Goal: Task Accomplishment & Management: Manage account settings

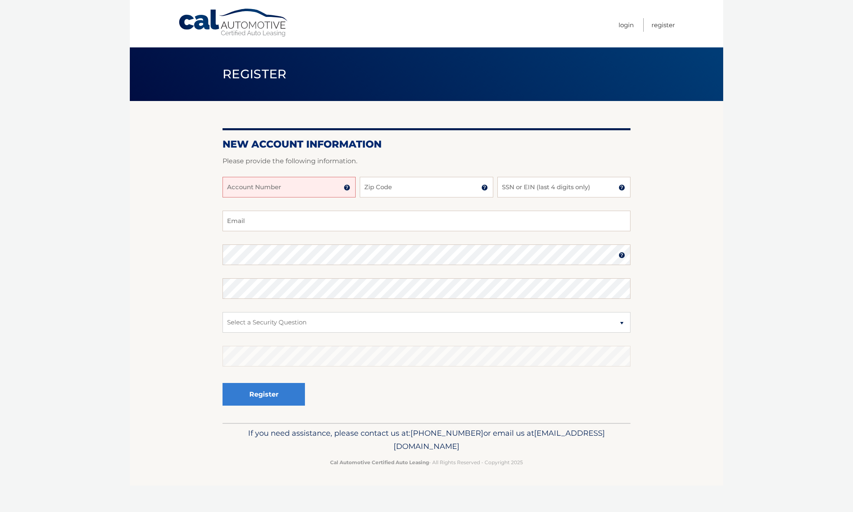
click at [318, 186] on input "Account Number" at bounding box center [289, 187] width 133 height 21
type input "44455992051"
type input "33133"
click at [521, 189] on input "SSN or EIN (last 4 digits only)" at bounding box center [564, 187] width 133 height 21
type input "8754"
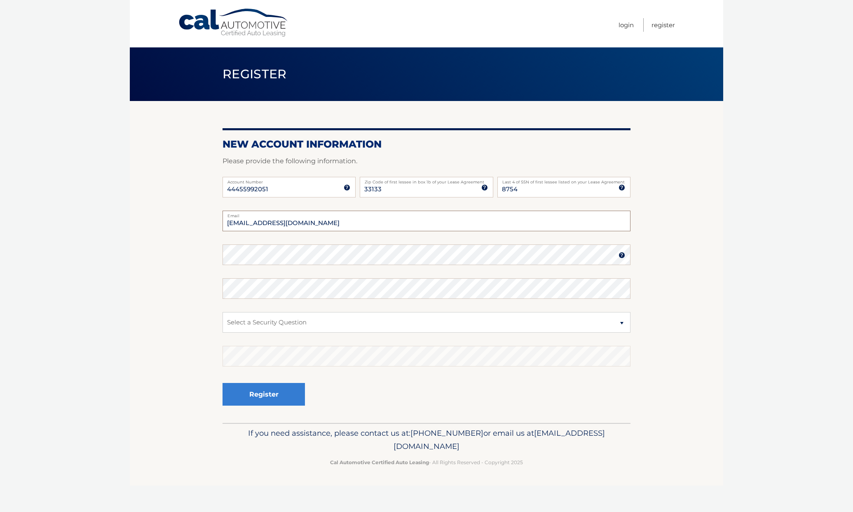
type input "bsantan2@gmail.com"
select select "2"
click at [271, 395] on button "Register" at bounding box center [264, 394] width 82 height 23
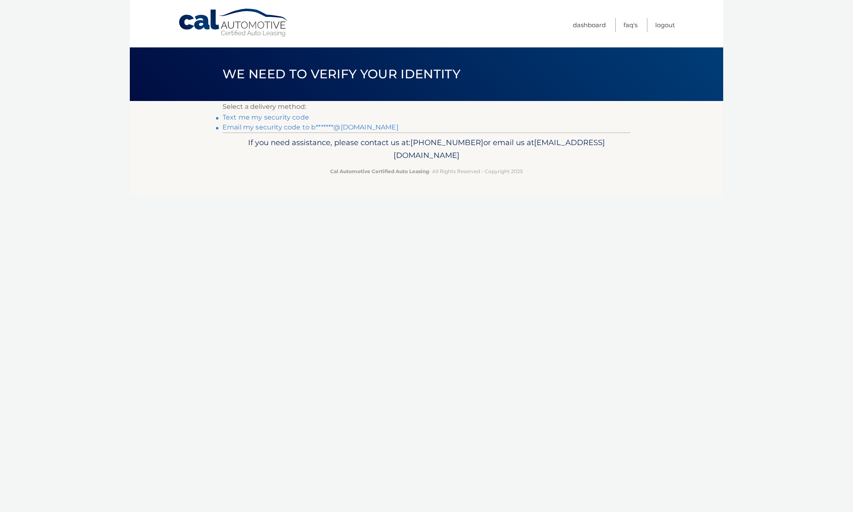
click at [267, 119] on link "Text me my security code" at bounding box center [266, 117] width 87 height 8
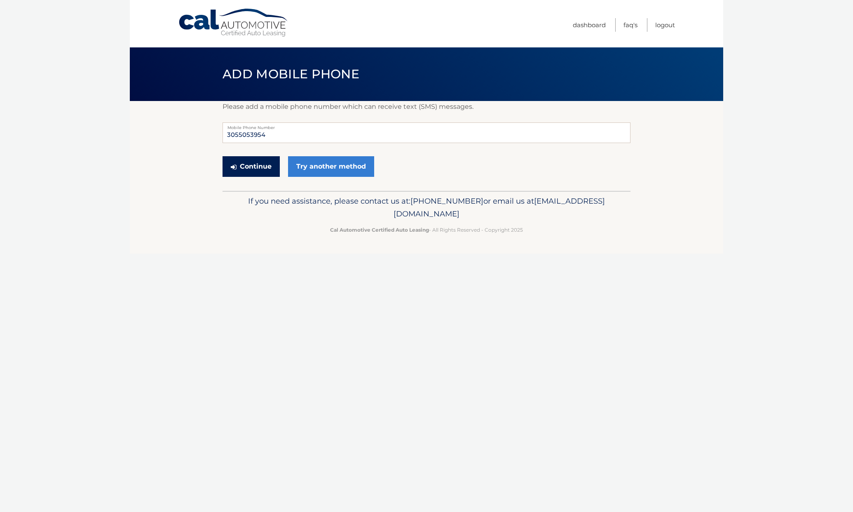
click at [245, 169] on button "Continue" at bounding box center [251, 166] width 57 height 21
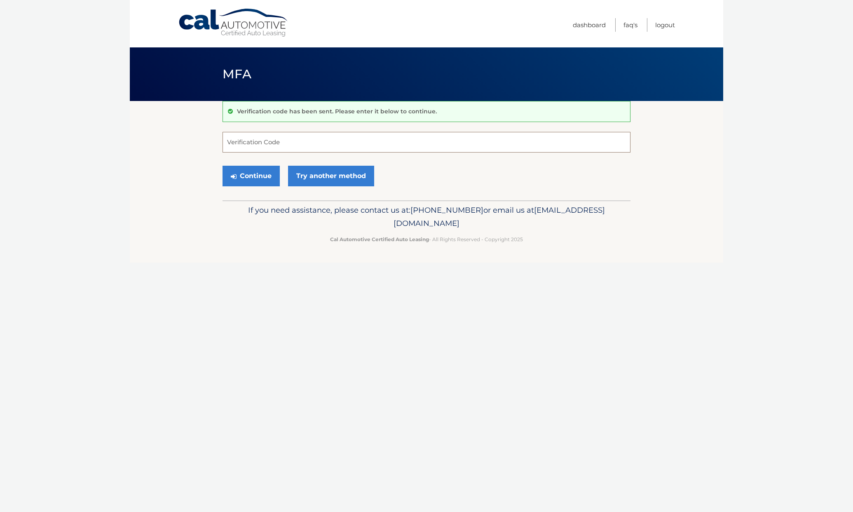
click at [251, 143] on input "Verification Code" at bounding box center [427, 142] width 408 height 21
type input "757823"
click at [239, 176] on button "Continue" at bounding box center [251, 176] width 57 height 21
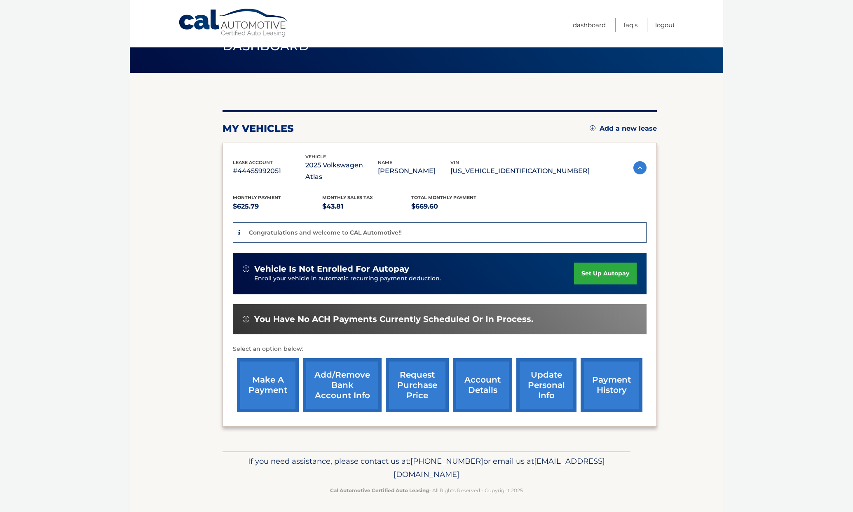
scroll to position [28, 0]
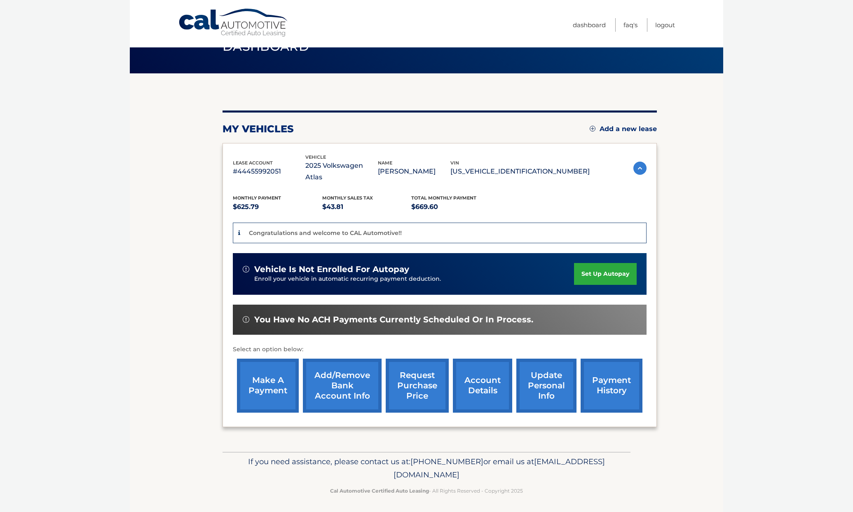
click at [605, 273] on link "set up autopay" at bounding box center [605, 274] width 63 height 22
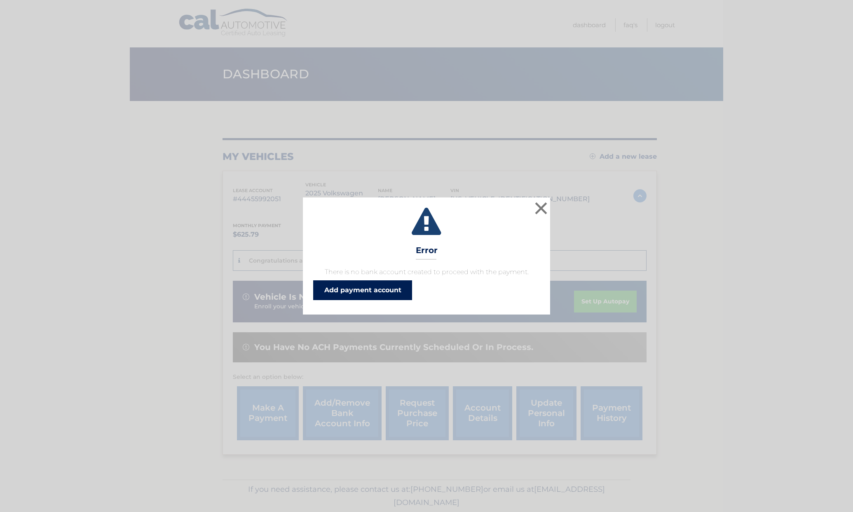
click at [341, 290] on link "Add payment account" at bounding box center [362, 290] width 99 height 20
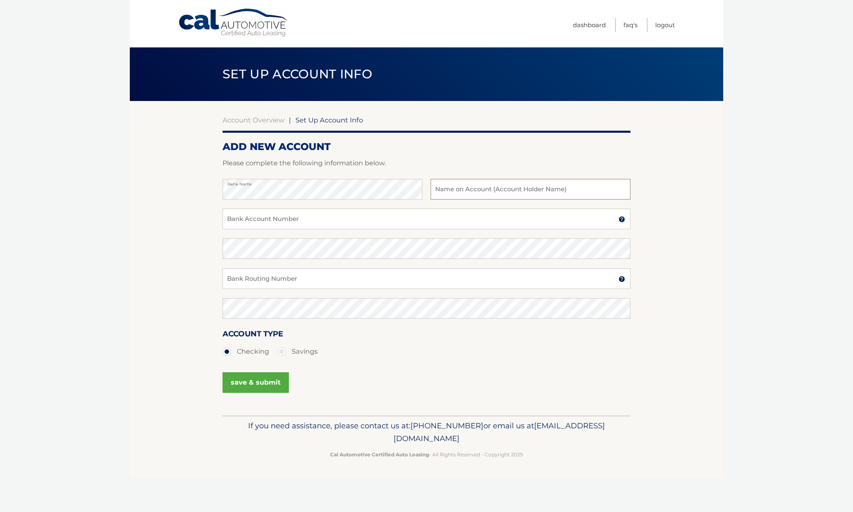
click at [454, 189] on input "text" at bounding box center [531, 189] width 200 height 21
type input "Blas Santander"
click at [279, 220] on input "Bank Account Number" at bounding box center [427, 219] width 408 height 21
type input "681051311"
click at [286, 279] on input "Bank Routing Number" at bounding box center [427, 278] width 408 height 21
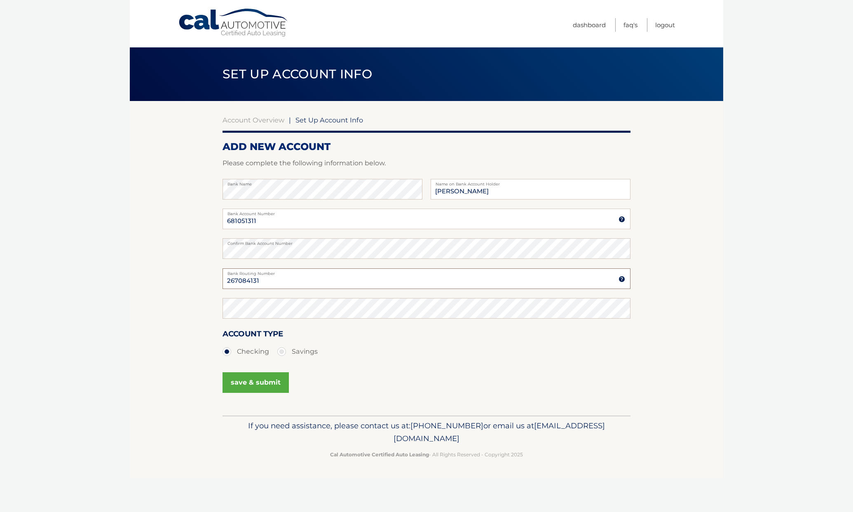
type input "267084131"
click at [256, 383] on button "save & submit" at bounding box center [256, 382] width 66 height 21
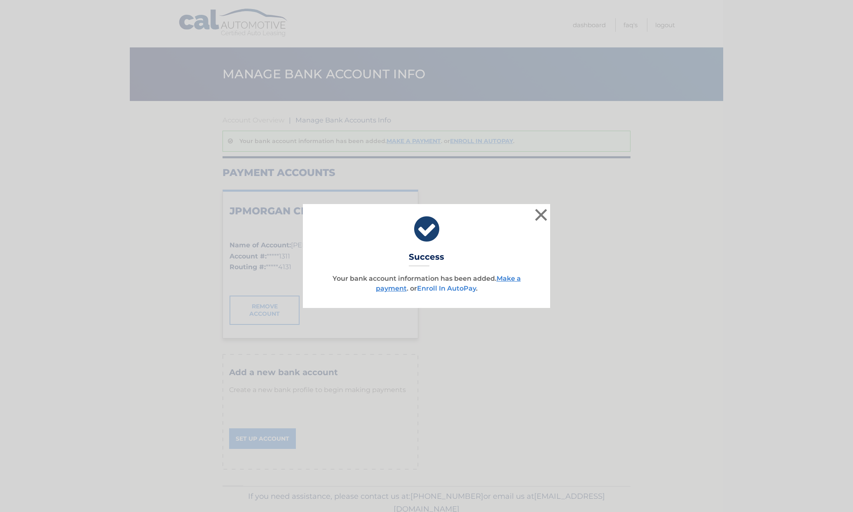
click at [453, 289] on link "Enroll In AutoPay" at bounding box center [446, 288] width 59 height 8
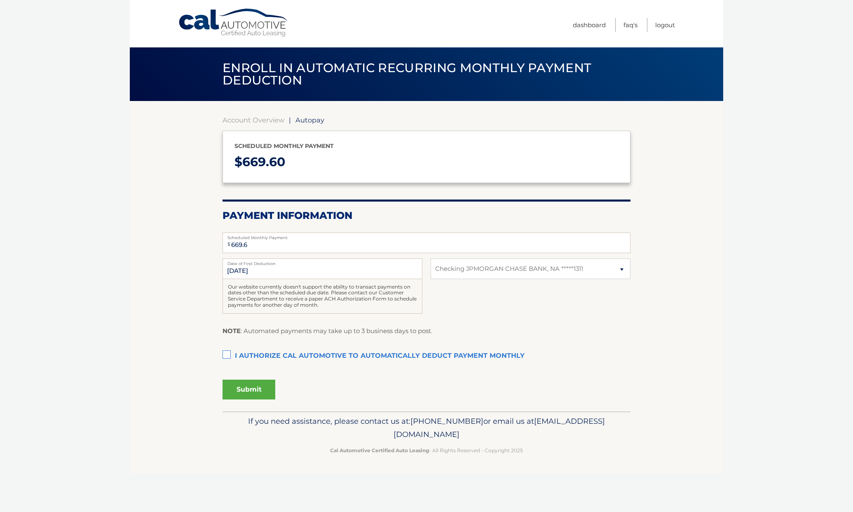
select select "MTRlMTM0NTgtOTkxMy00OTE5LWE0MGUtYjRkYmZkY2E0YTNi"
click at [228, 351] on label "I authorize cal automotive to automatically deduct payment monthly This checkbo…" at bounding box center [427, 356] width 408 height 16
click at [0, 0] on input "I authorize cal automotive to automatically deduct payment monthly This checkbo…" at bounding box center [0, 0] width 0 height 0
click at [246, 386] on button "Submit" at bounding box center [249, 390] width 53 height 20
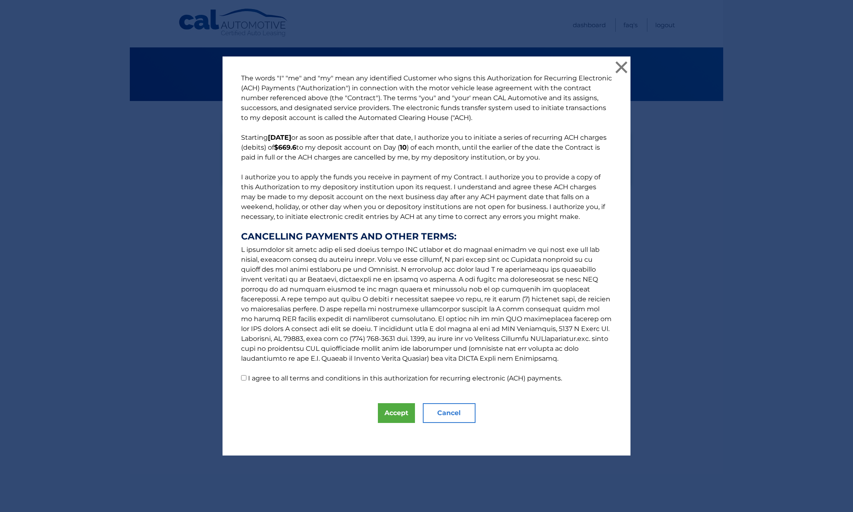
drag, startPoint x: 242, startPoint y: 378, endPoint x: 263, endPoint y: 384, distance: 21.7
click at [242, 378] on input "I agree to all terms and conditions in this authorization for recurring electro…" at bounding box center [243, 377] width 5 height 5
checkbox input "true"
click at [396, 415] on button "Accept" at bounding box center [396, 413] width 37 height 20
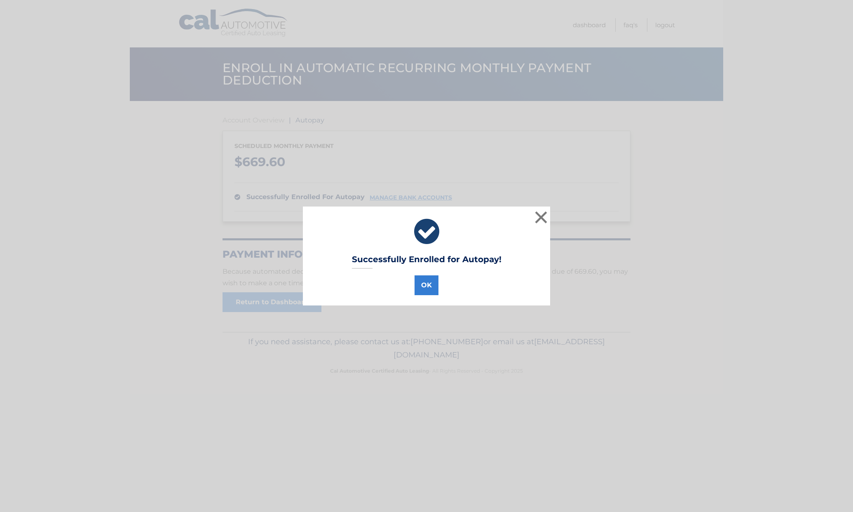
click at [425, 285] on button "OK" at bounding box center [427, 285] width 24 height 20
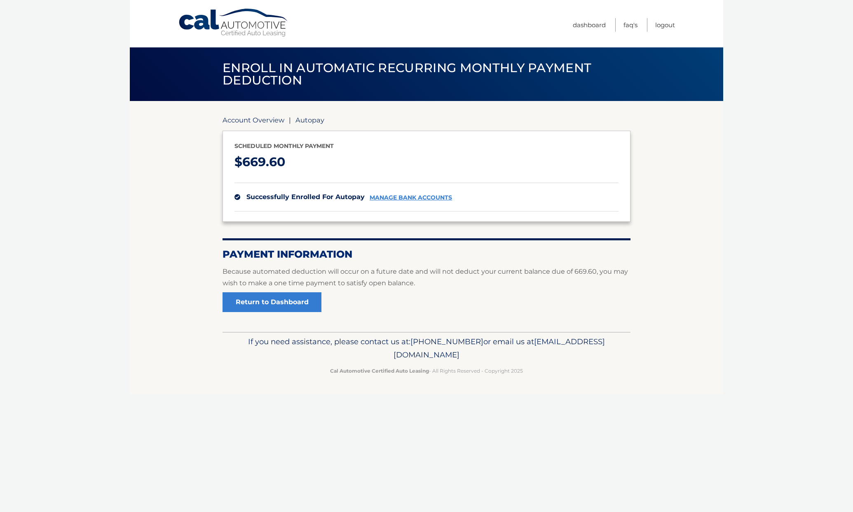
click at [259, 120] on link "Account Overview" at bounding box center [254, 120] width 62 height 8
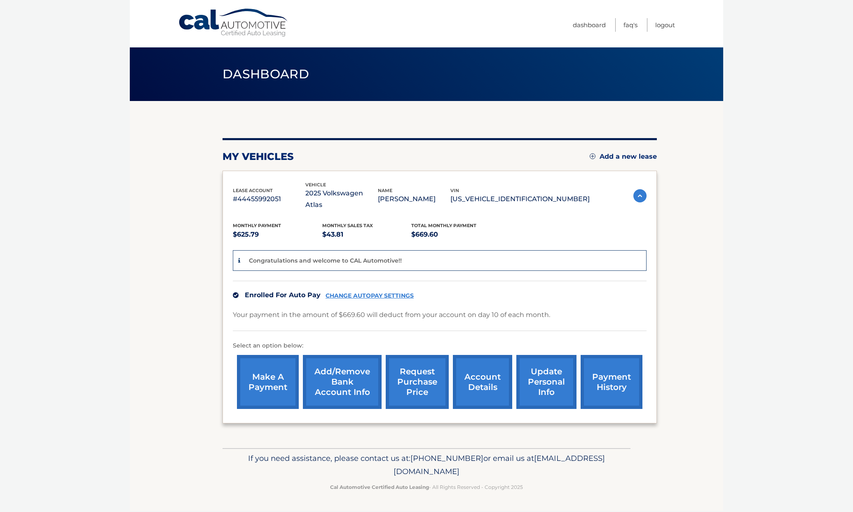
click at [482, 383] on link "account details" at bounding box center [482, 382] width 59 height 54
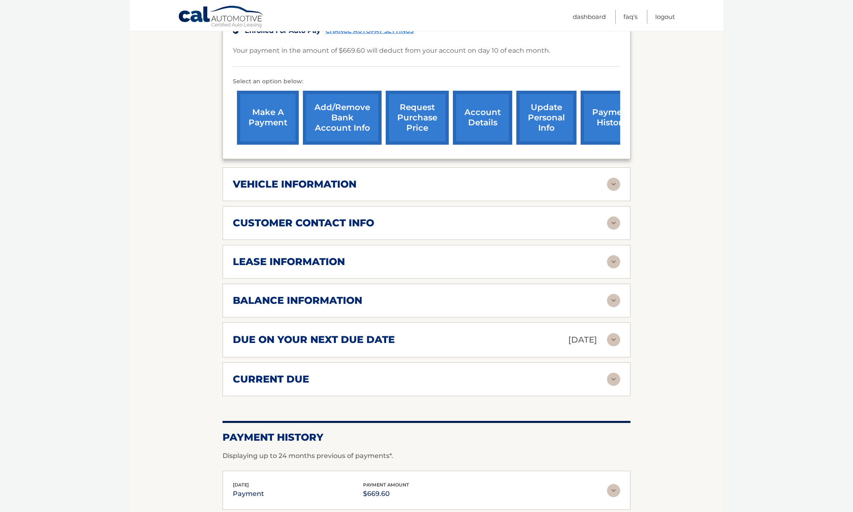
scroll to position [246, 0]
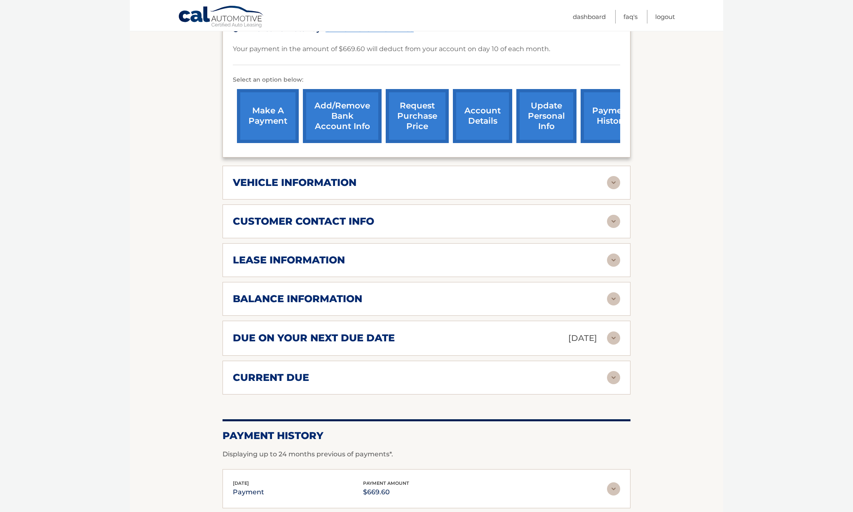
click at [615, 260] on img at bounding box center [613, 260] width 13 height 13
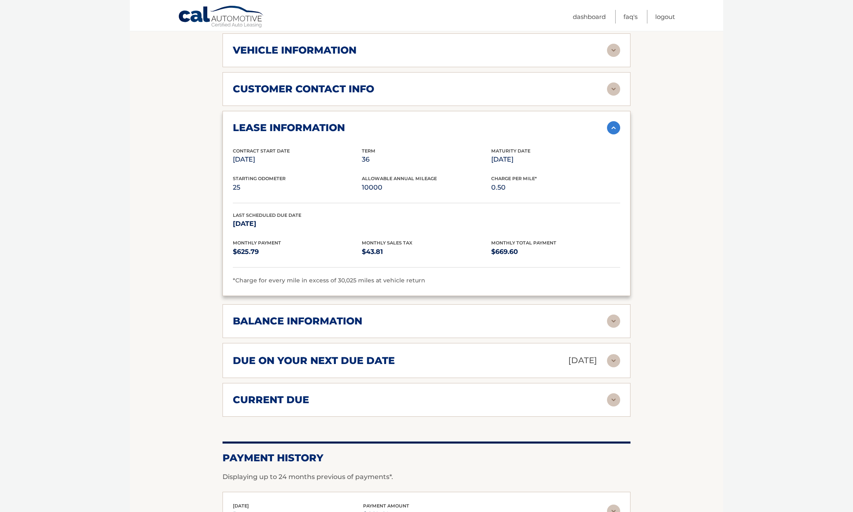
scroll to position [382, 0]
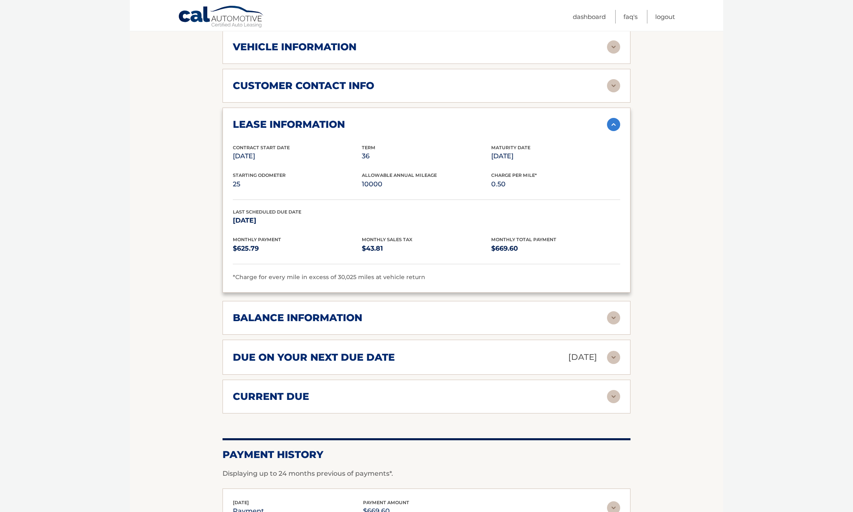
click at [616, 315] on img at bounding box center [613, 317] width 13 height 13
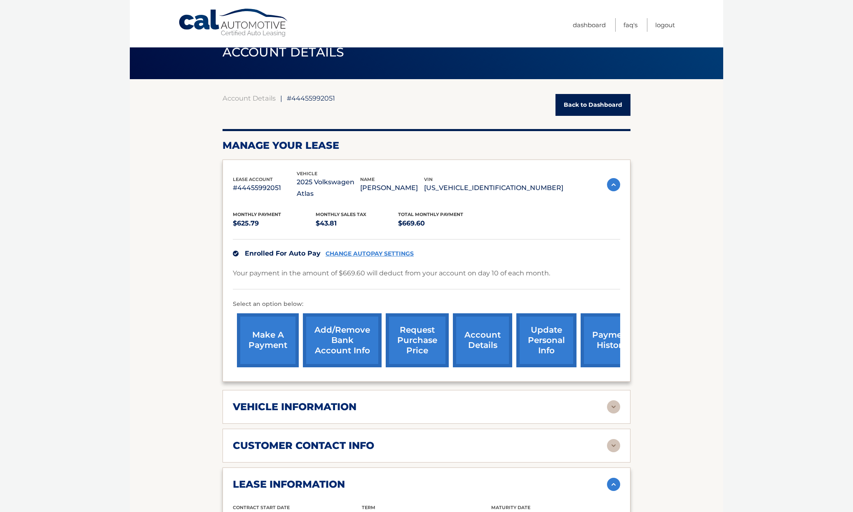
scroll to position [21, 0]
click at [412, 338] on link "request purchase price" at bounding box center [417, 341] width 63 height 54
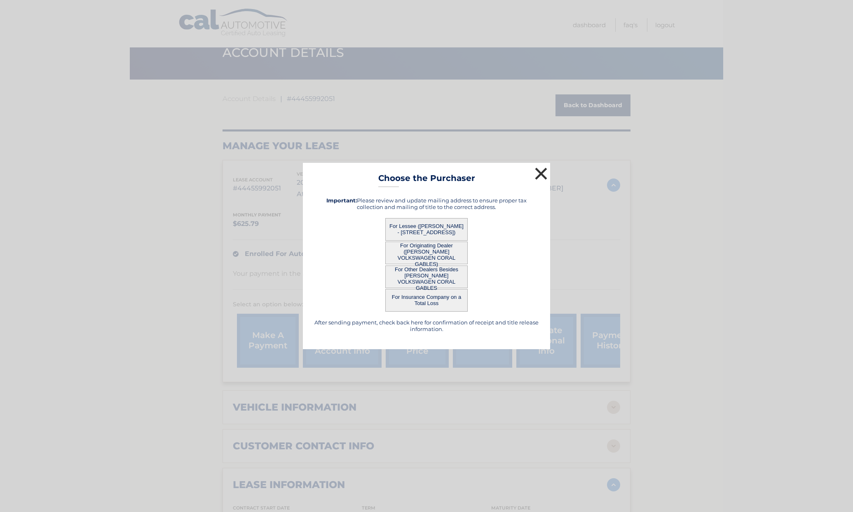
click at [540, 175] on button "×" at bounding box center [541, 173] width 16 height 16
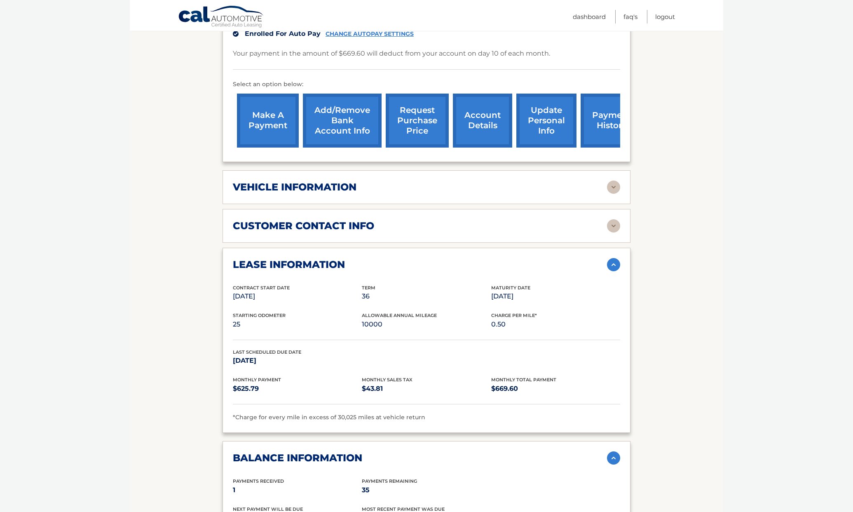
scroll to position [267, 0]
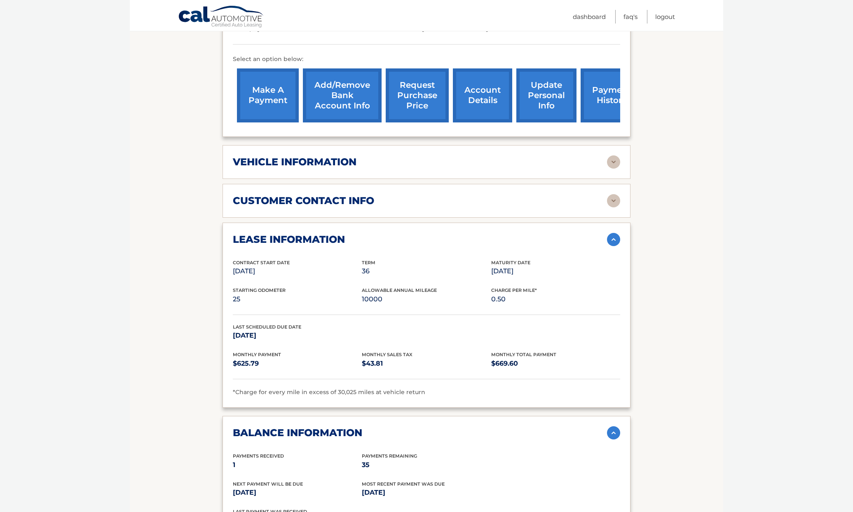
click at [613, 237] on img at bounding box center [613, 239] width 13 height 13
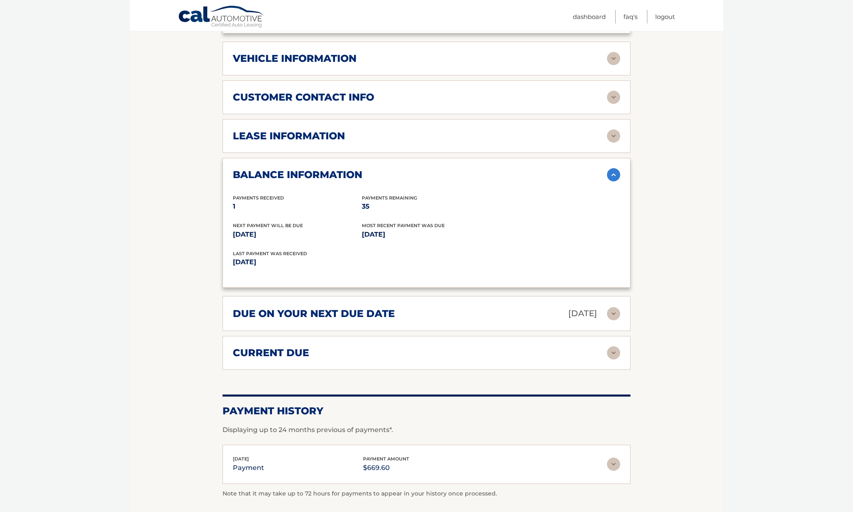
scroll to position [376, 0]
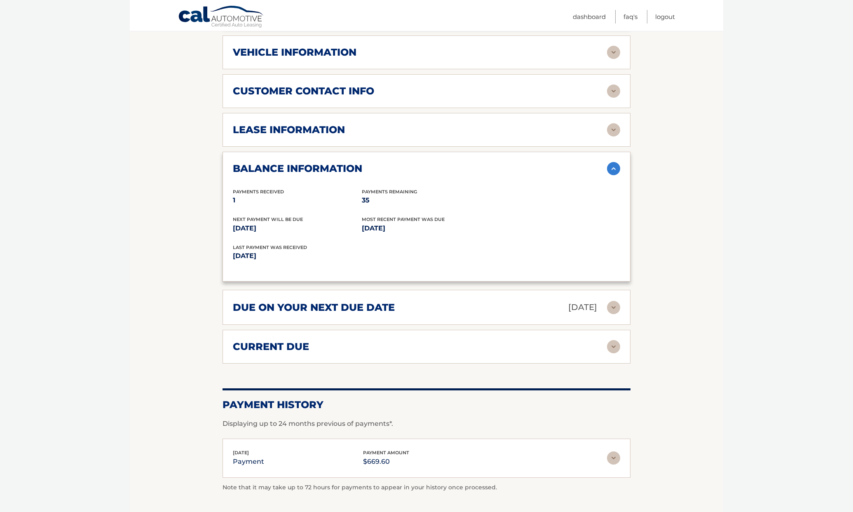
click at [615, 167] on img at bounding box center [613, 168] width 13 height 13
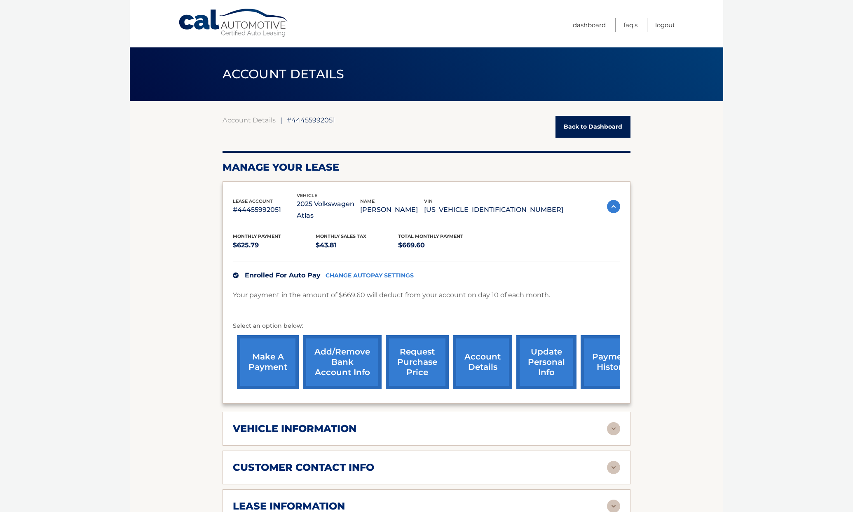
scroll to position [0, 0]
click at [665, 25] on link "Logout" at bounding box center [665, 25] width 20 height 14
